Goal: Download file/media

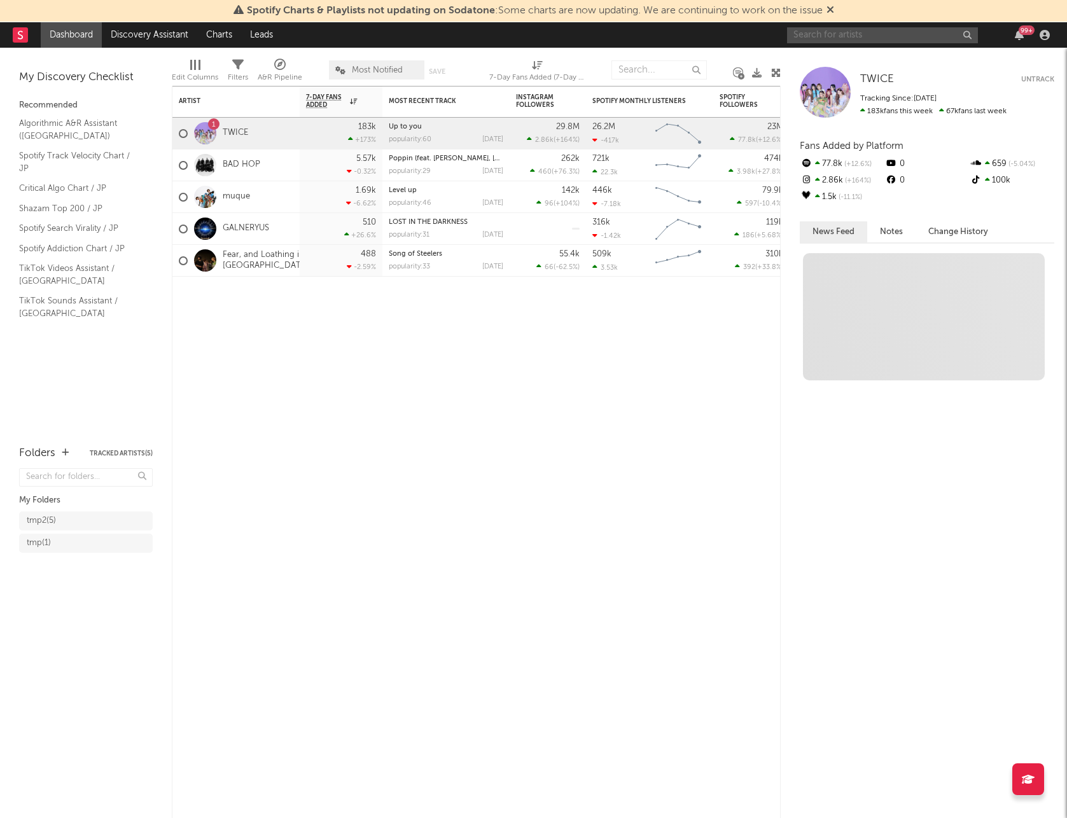
click at [838, 37] on input "text" at bounding box center [882, 35] width 191 height 16
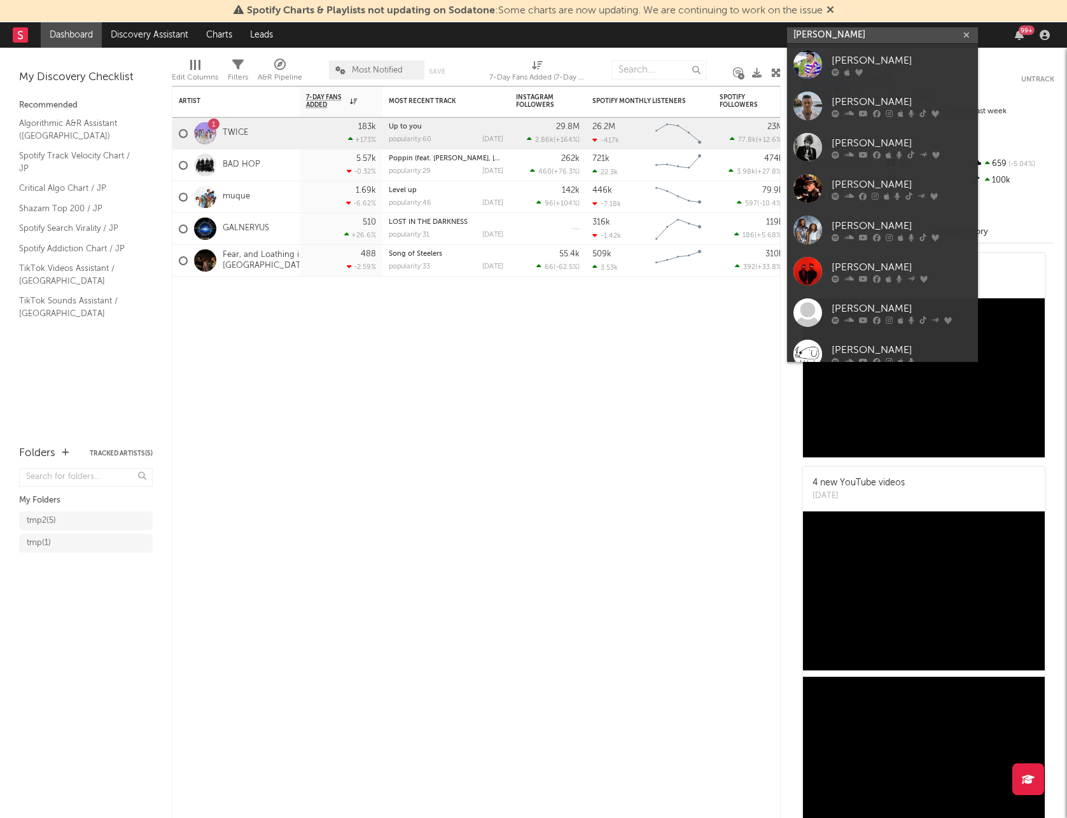
type input "[PERSON_NAME]"
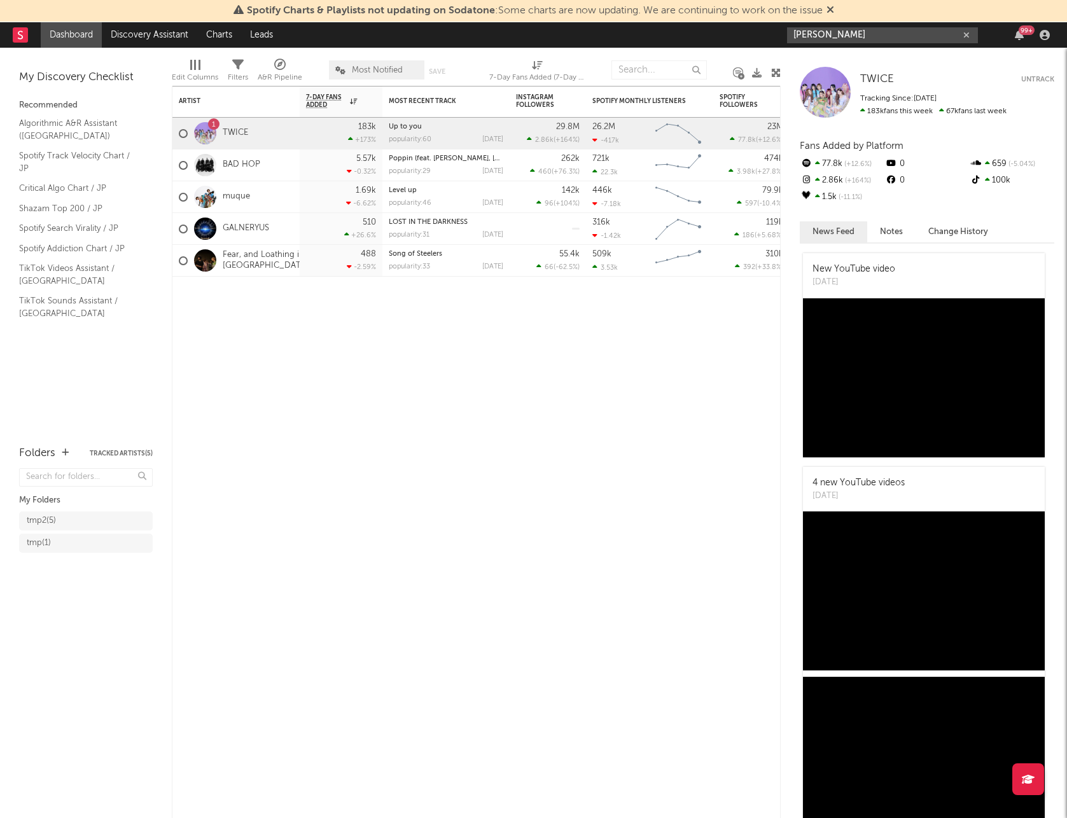
click at [881, 37] on input "[PERSON_NAME]" at bounding box center [882, 35] width 191 height 16
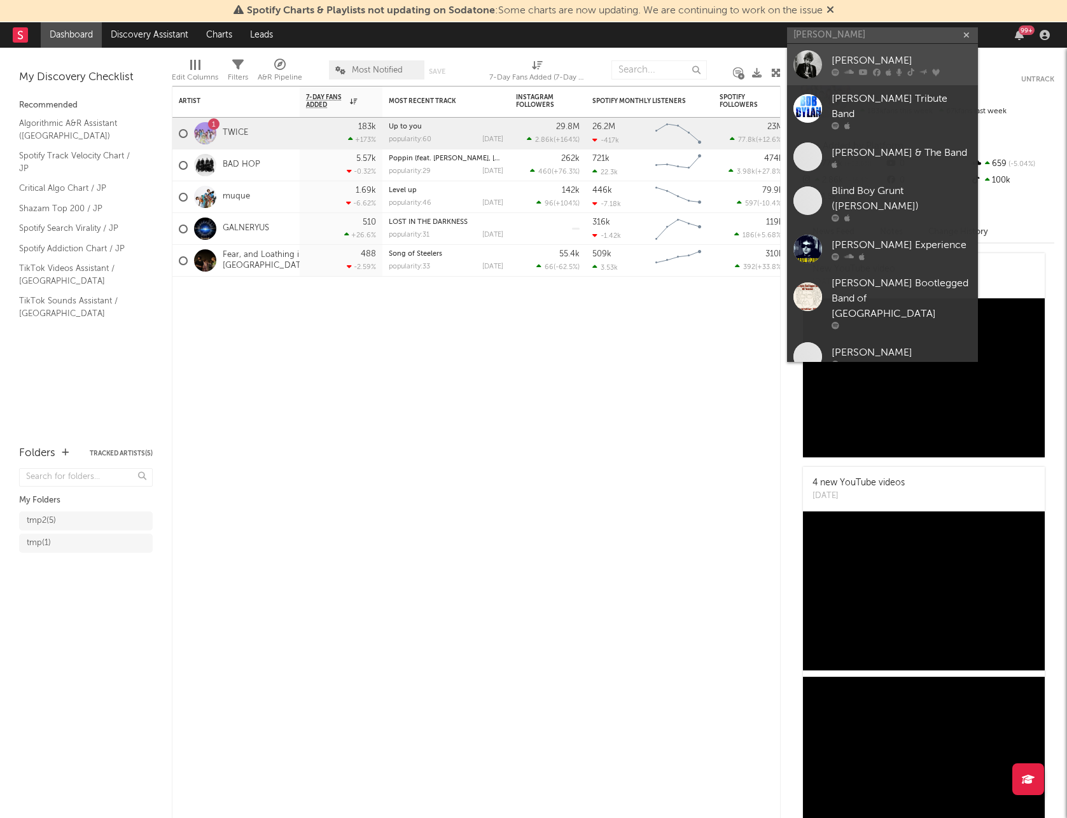
click at [879, 64] on div "[PERSON_NAME]" at bounding box center [902, 60] width 140 height 15
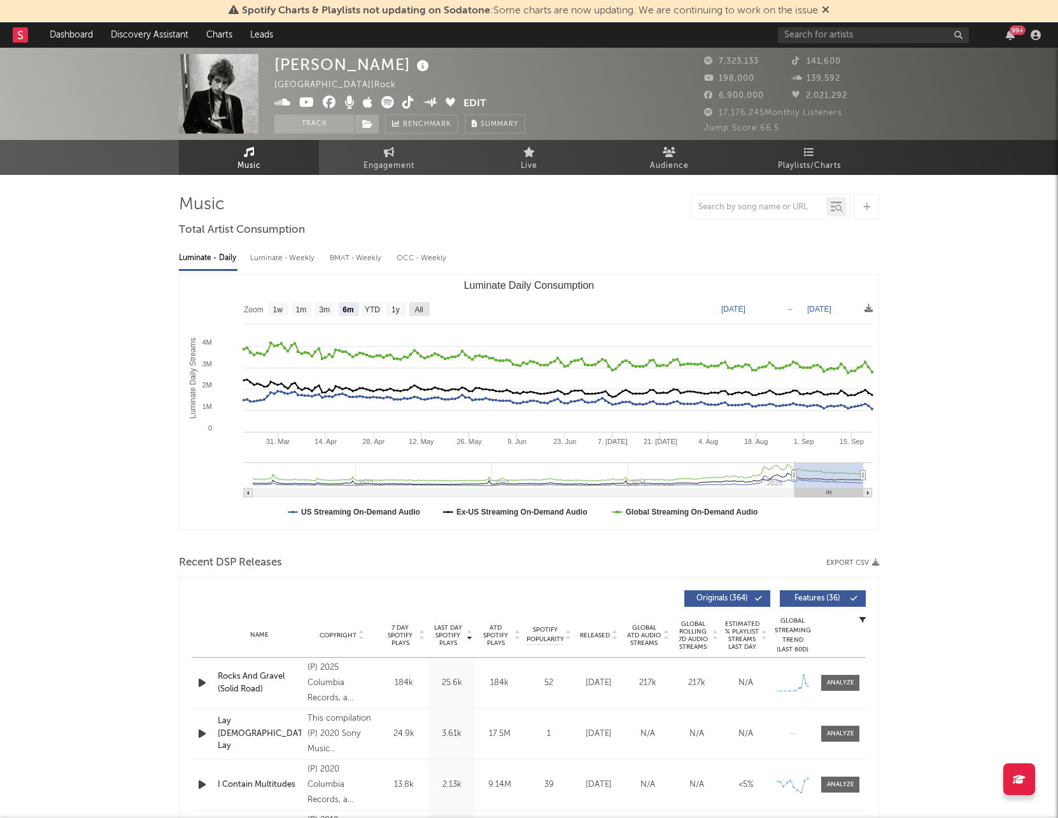
click at [426, 309] on rect "Luminate Daily Consumption" at bounding box center [419, 309] width 20 height 14
select select "All"
type input "[DATE]"
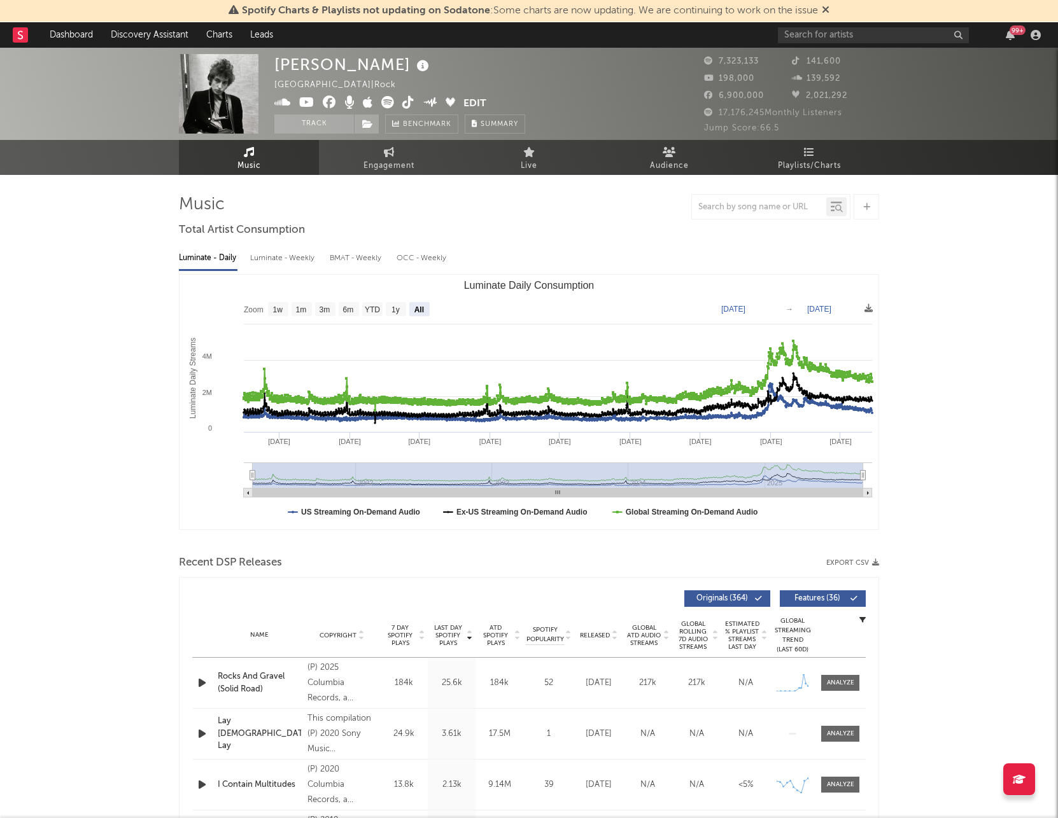
click at [876, 309] on rect "Luminate Daily Consumption" at bounding box center [528, 402] width 699 height 255
click at [867, 311] on icon at bounding box center [868, 308] width 8 height 8
click at [823, 320] on span "Download as CSV" at bounding box center [806, 325] width 127 height 22
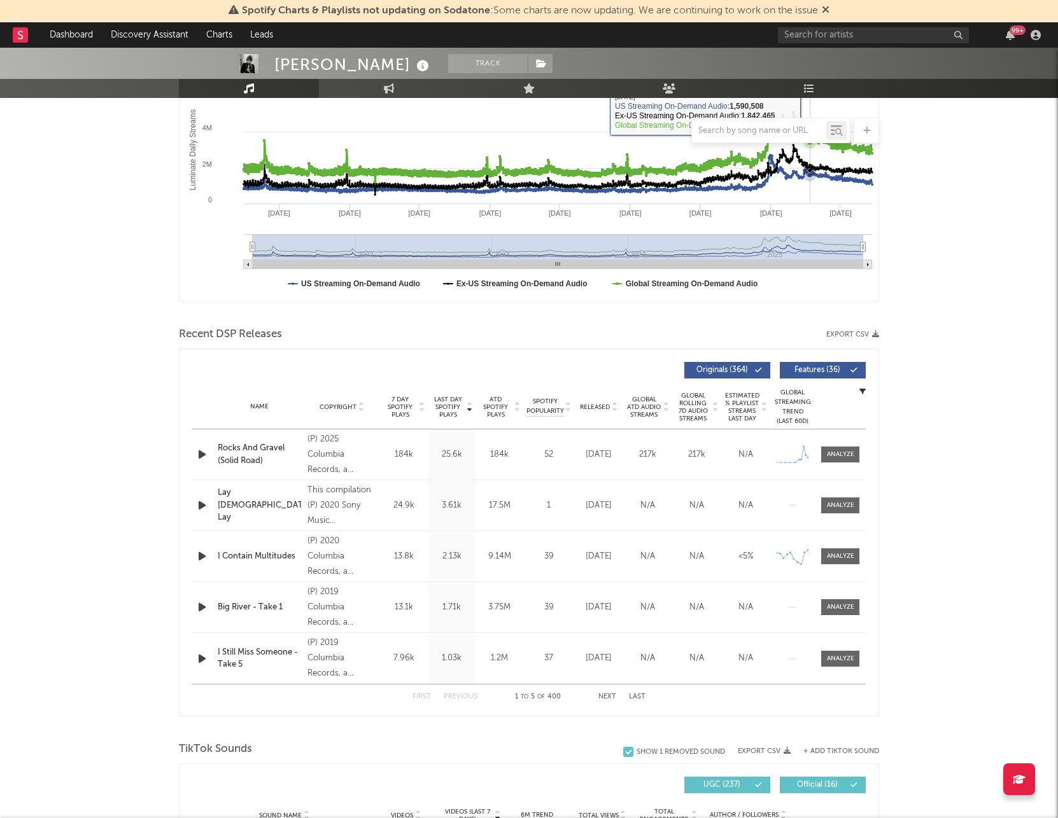
scroll to position [230, 0]
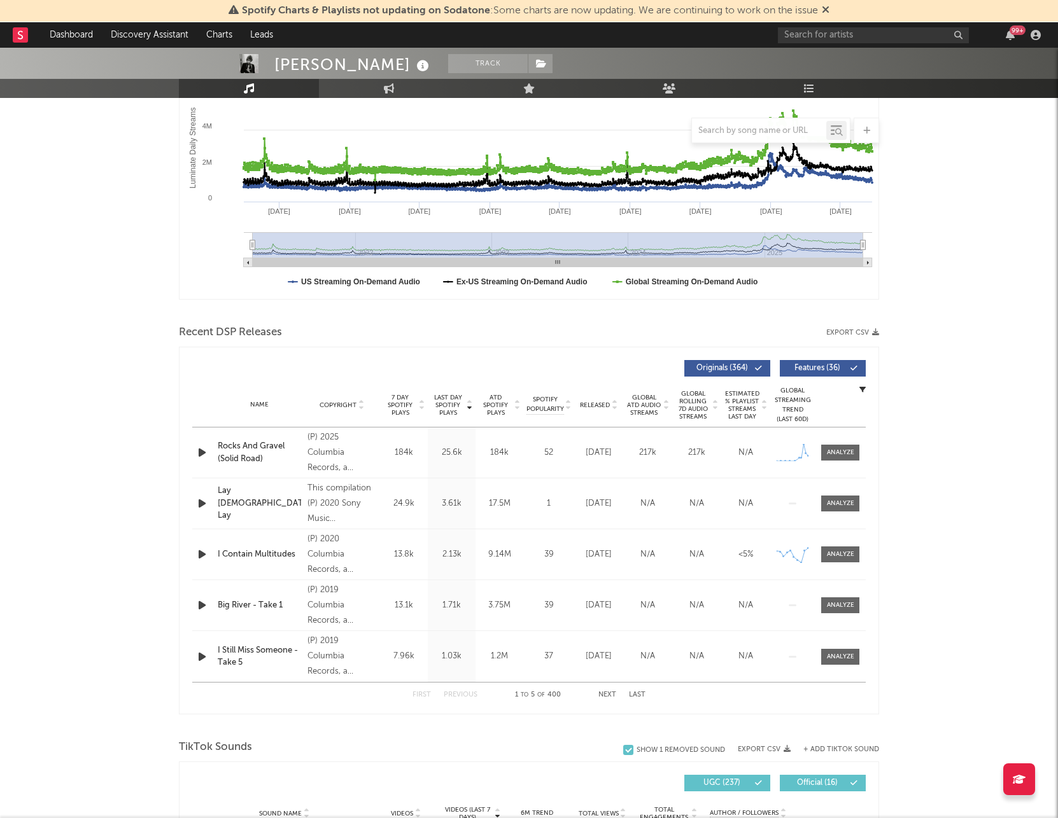
click at [517, 409] on icon at bounding box center [517, 407] width 6 height 5
click at [663, 405] on icon at bounding box center [665, 407] width 6 height 5
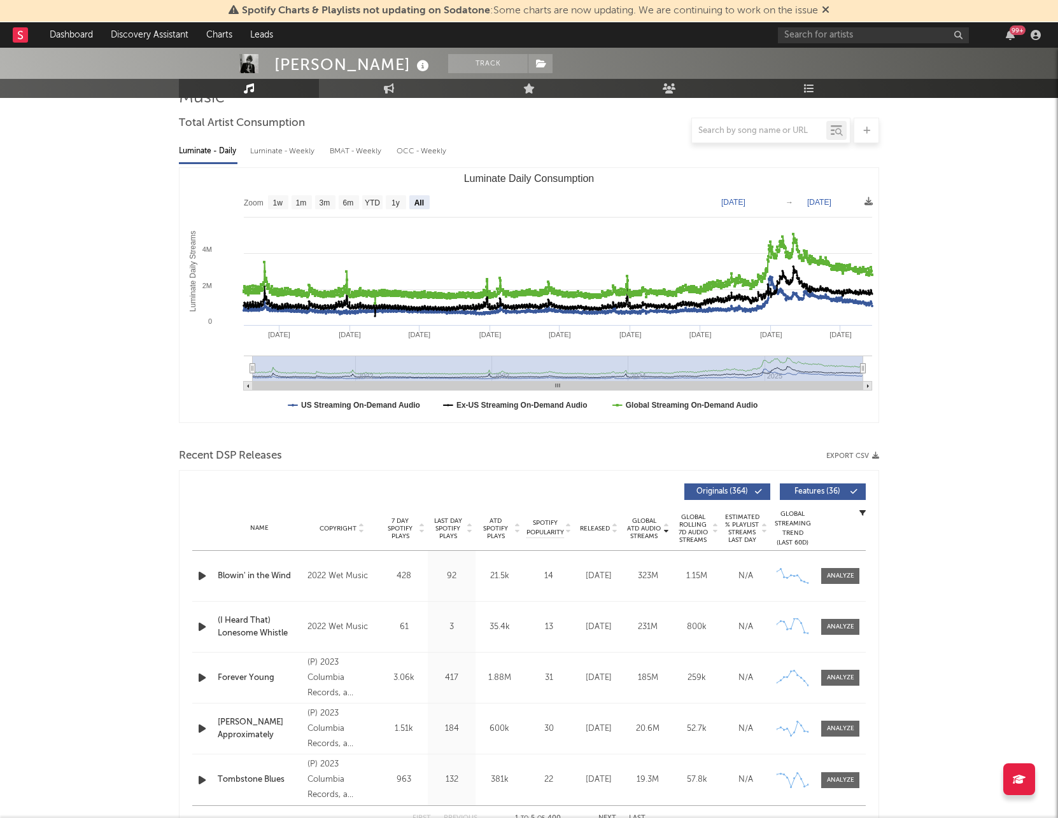
scroll to position [0, 0]
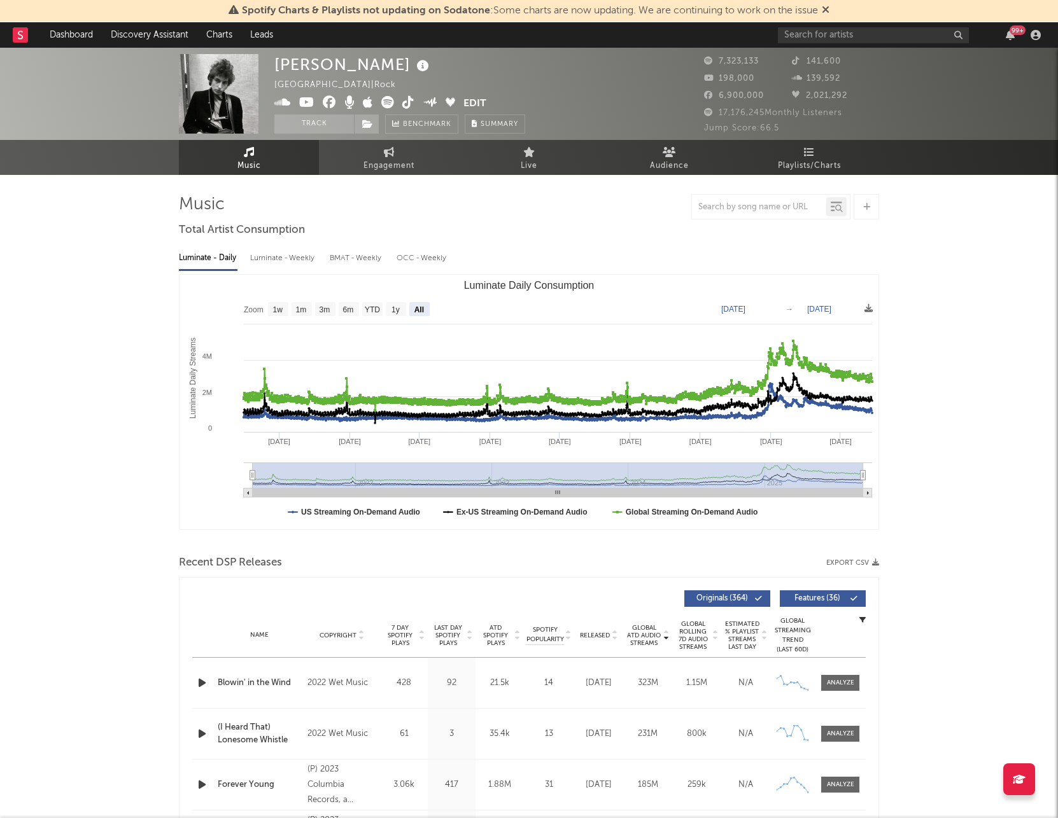
click at [820, 35] on input "text" at bounding box center [873, 35] width 191 height 16
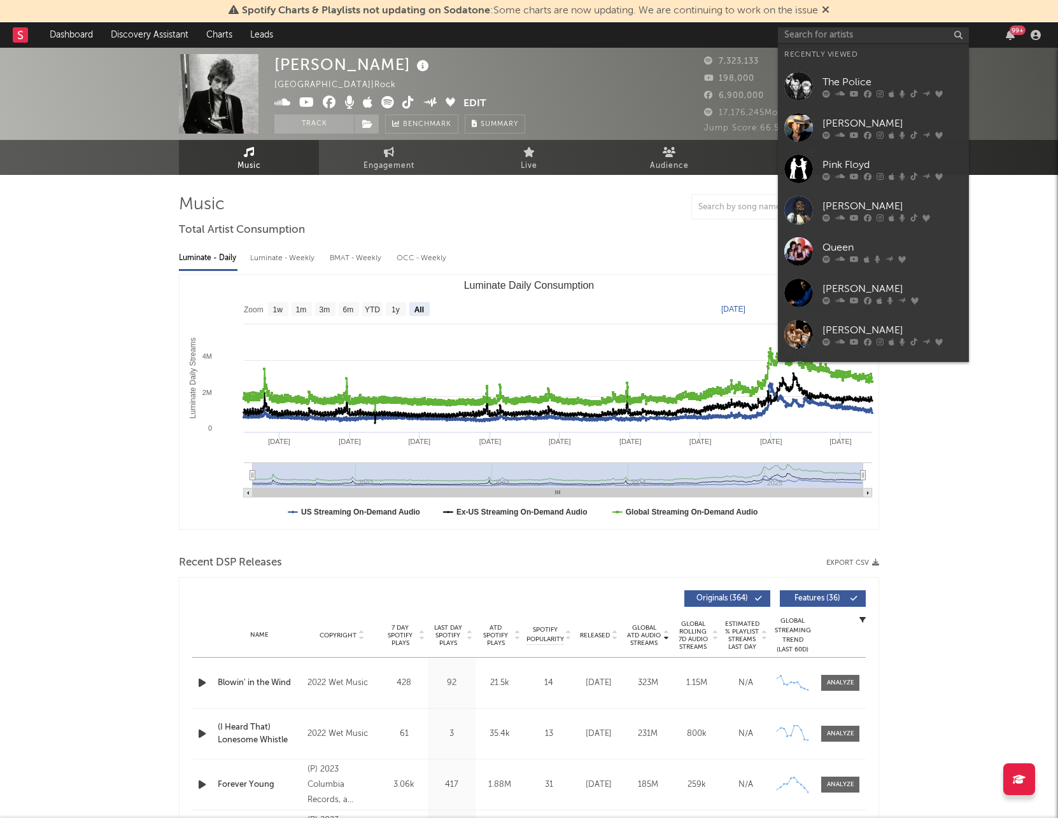
click at [640, 92] on div "[PERSON_NAME] [GEOGRAPHIC_DATA] | Rock Edit Track Benchmark Summary" at bounding box center [481, 94] width 414 height 80
click at [713, 58] on icon at bounding box center [710, 61] width 13 height 8
click at [729, 63] on span "7,323,133" at bounding box center [731, 61] width 55 height 8
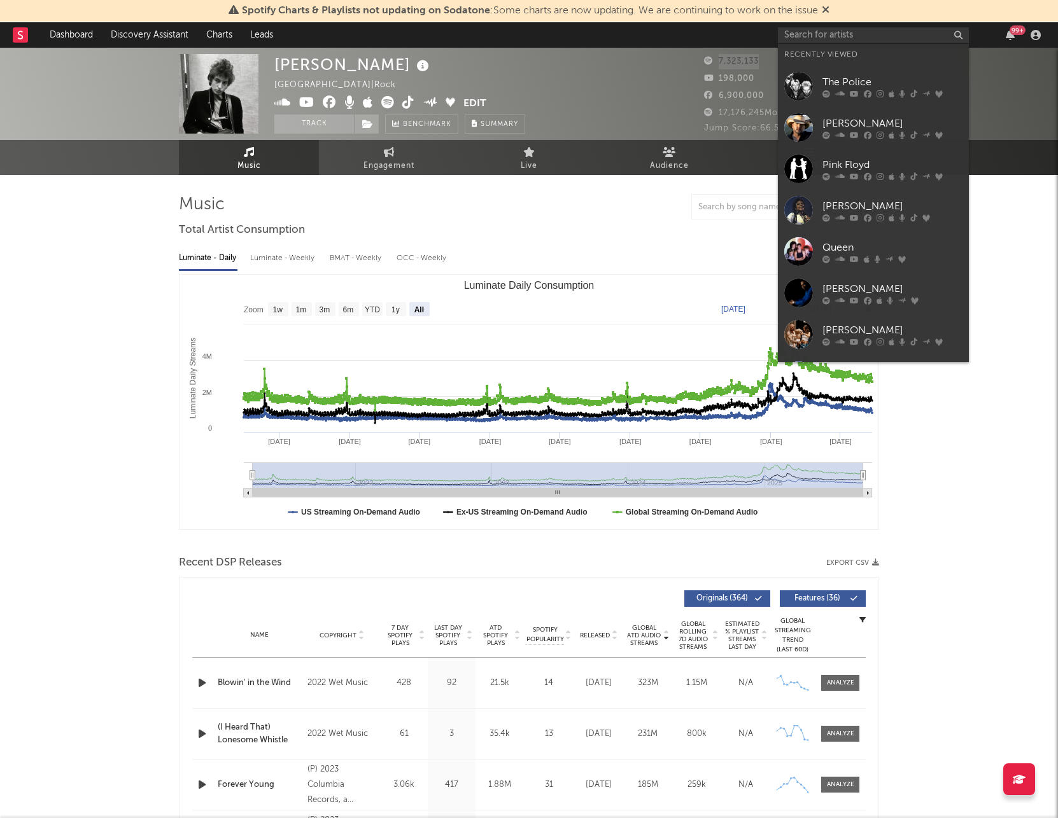
click at [1009, 100] on div "[PERSON_NAME] [GEOGRAPHIC_DATA] | Rock Edit Track Benchmark Summary 7,323,133 1…" at bounding box center [529, 94] width 1058 height 92
click at [824, 8] on icon at bounding box center [826, 9] width 8 height 10
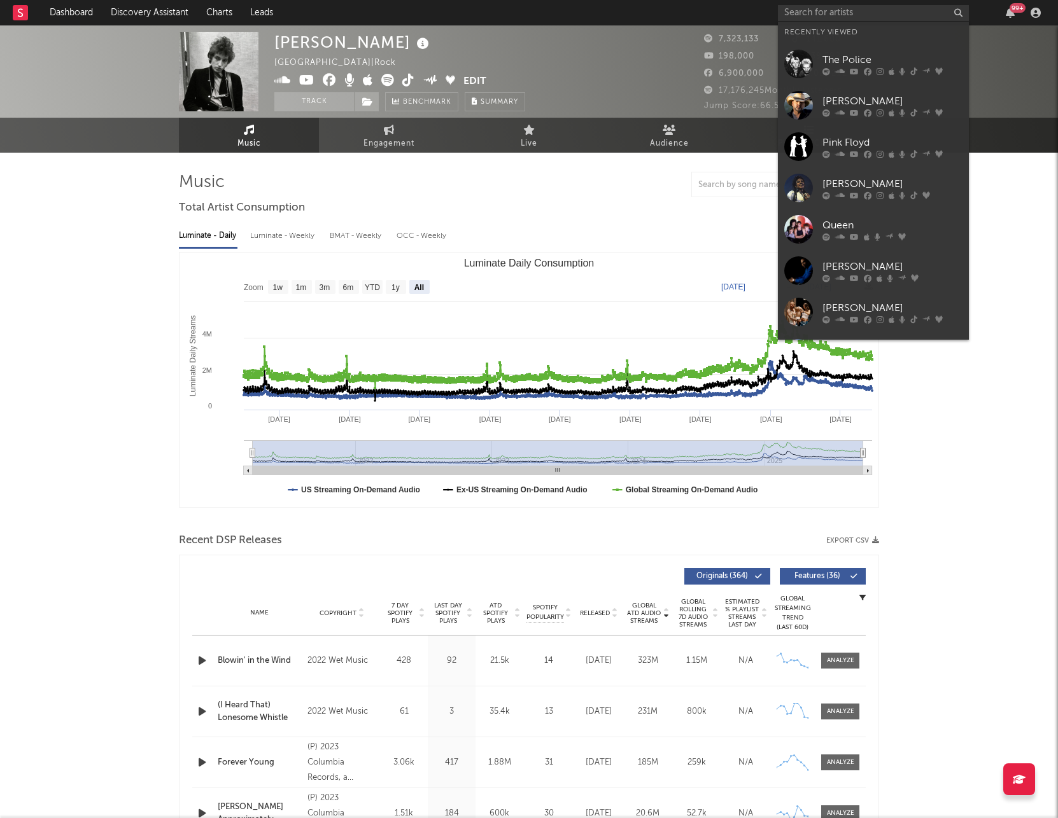
click at [826, 13] on input "text" at bounding box center [873, 13] width 191 height 16
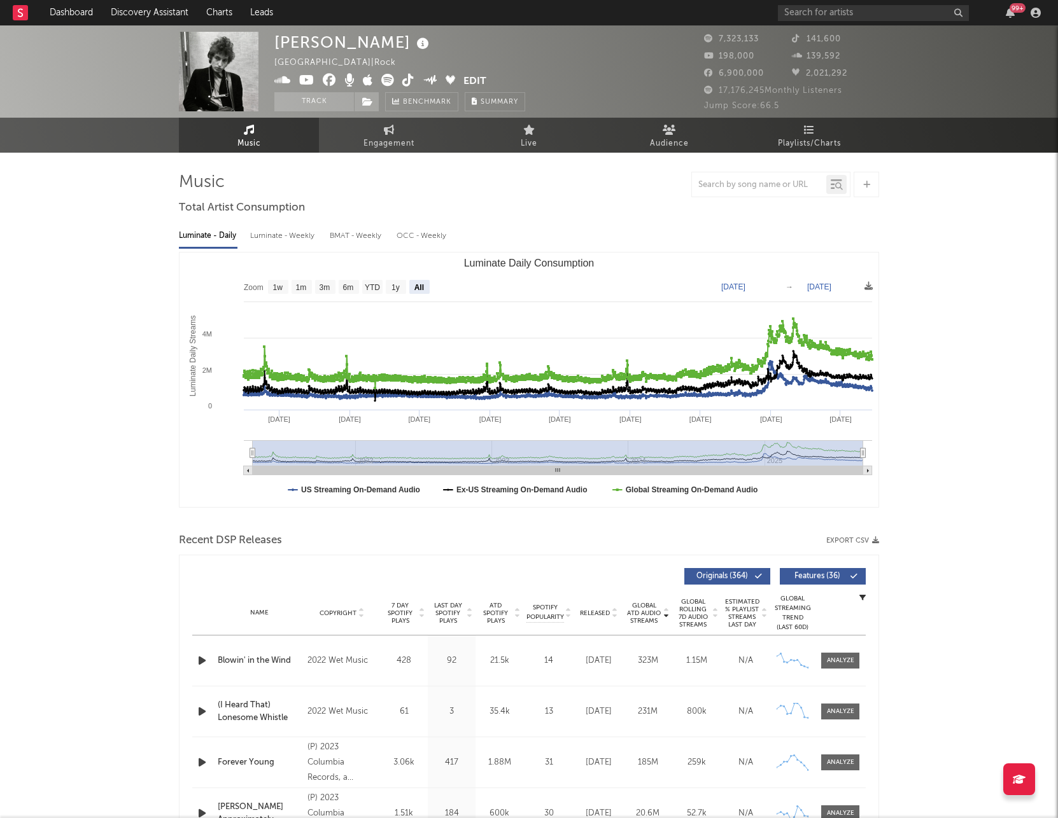
click at [383, 80] on icon at bounding box center [387, 80] width 13 height 13
